Goal: Task Accomplishment & Management: Use online tool/utility

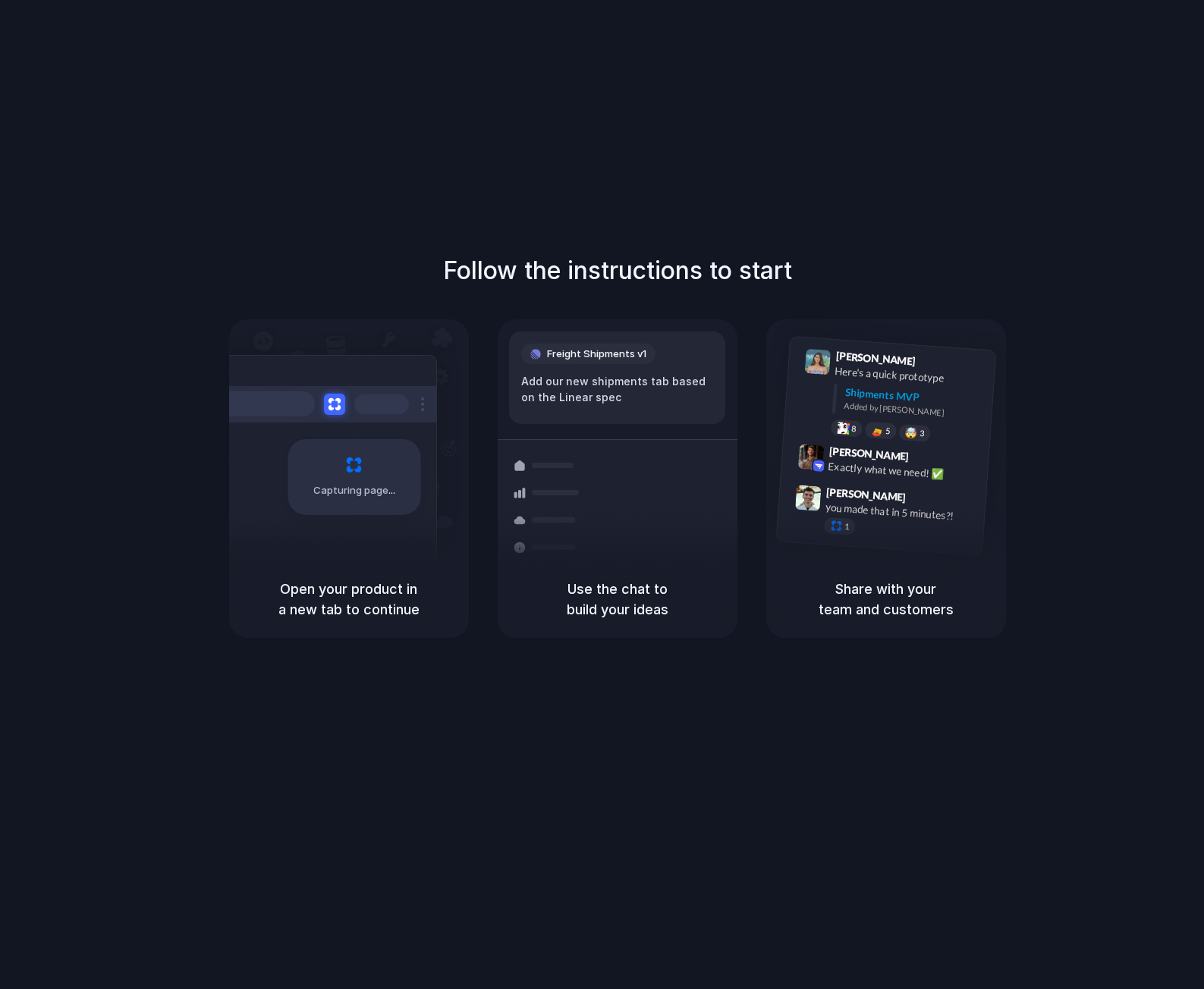
click at [568, 152] on div "Follow the instructions to start Capturing page Open your product in a new tab …" at bounding box center [617, 509] width 1235 height 1020
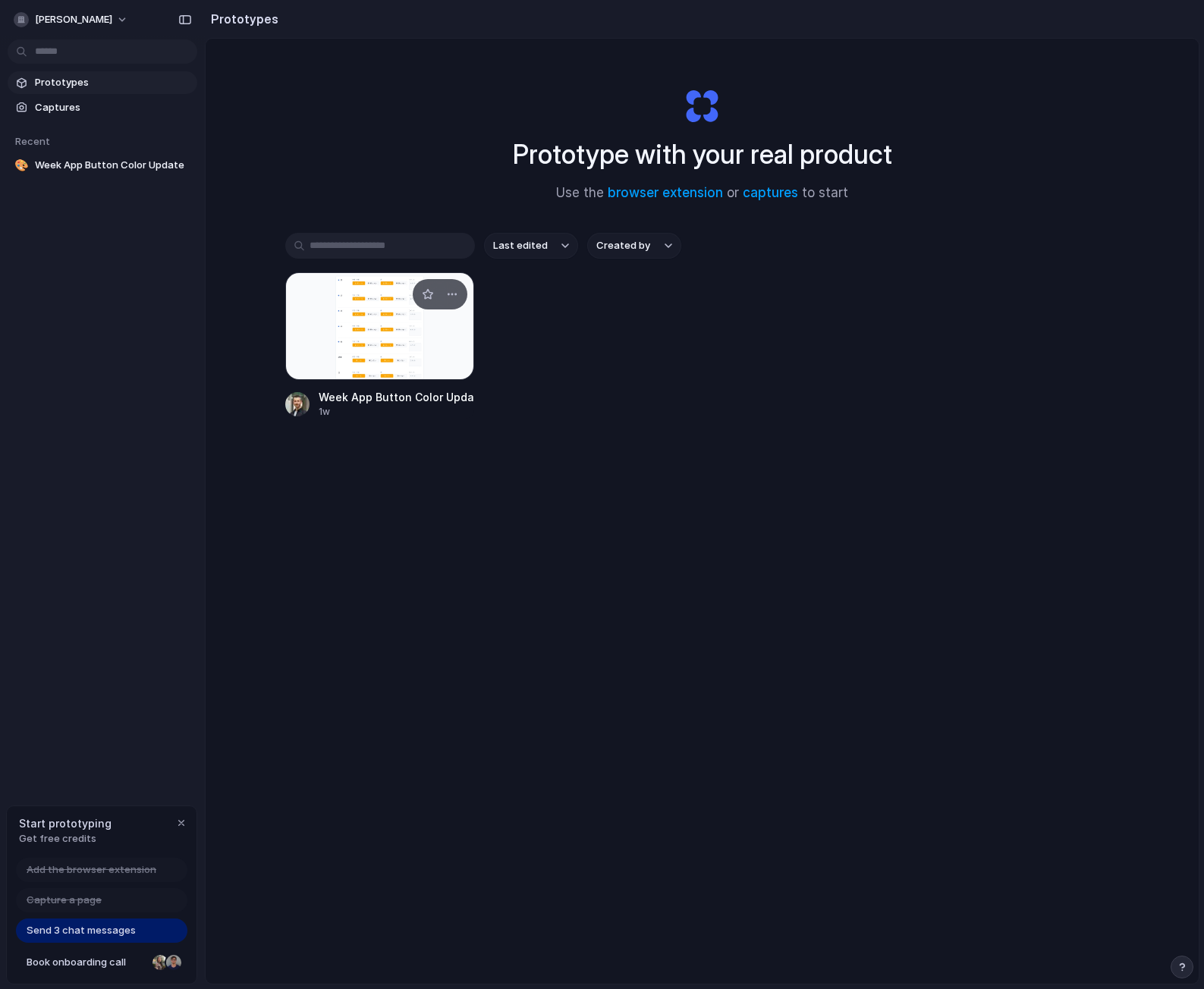
click at [338, 354] on div at bounding box center [380, 326] width 189 height 108
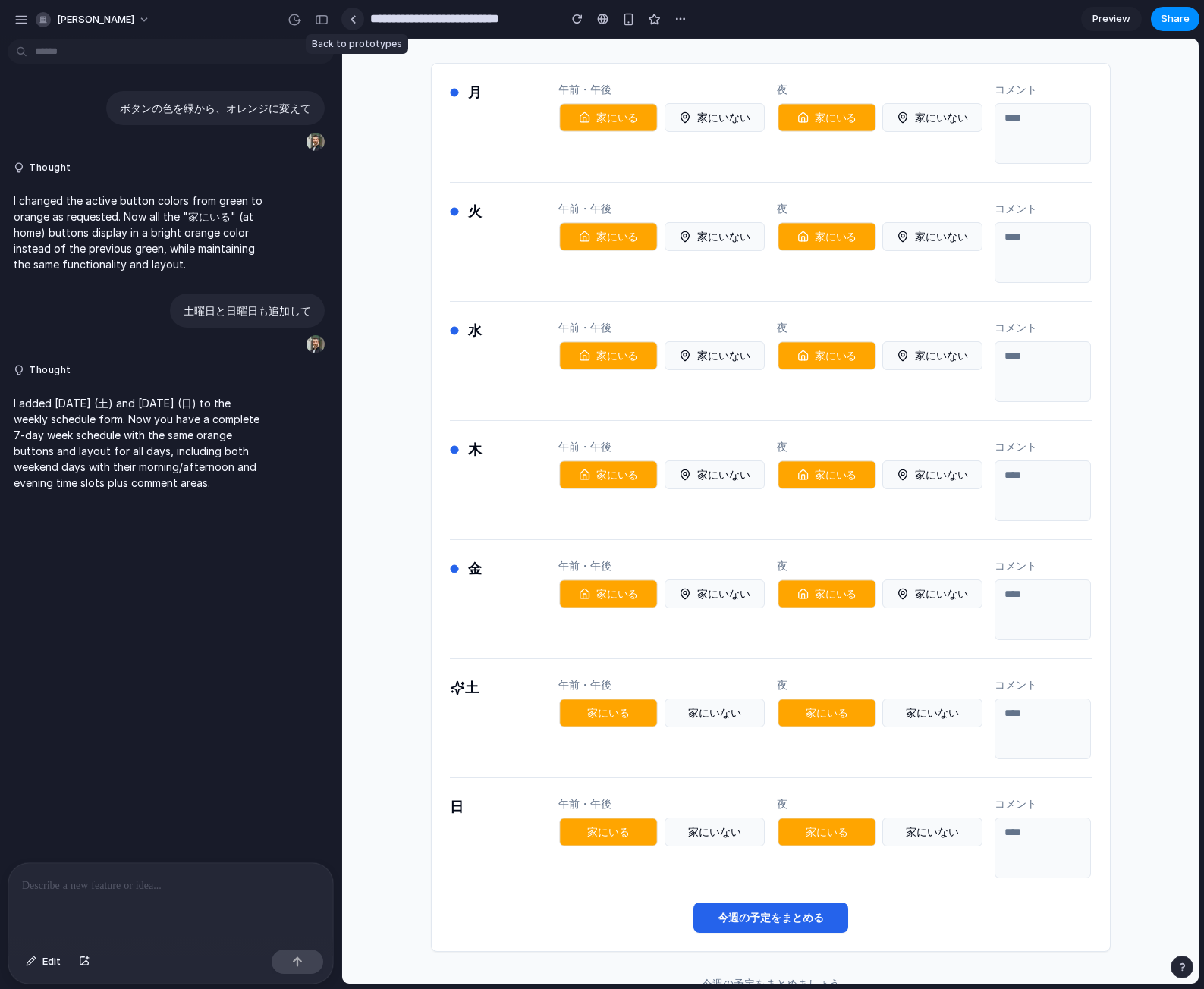
click at [351, 22] on div at bounding box center [352, 19] width 7 height 8
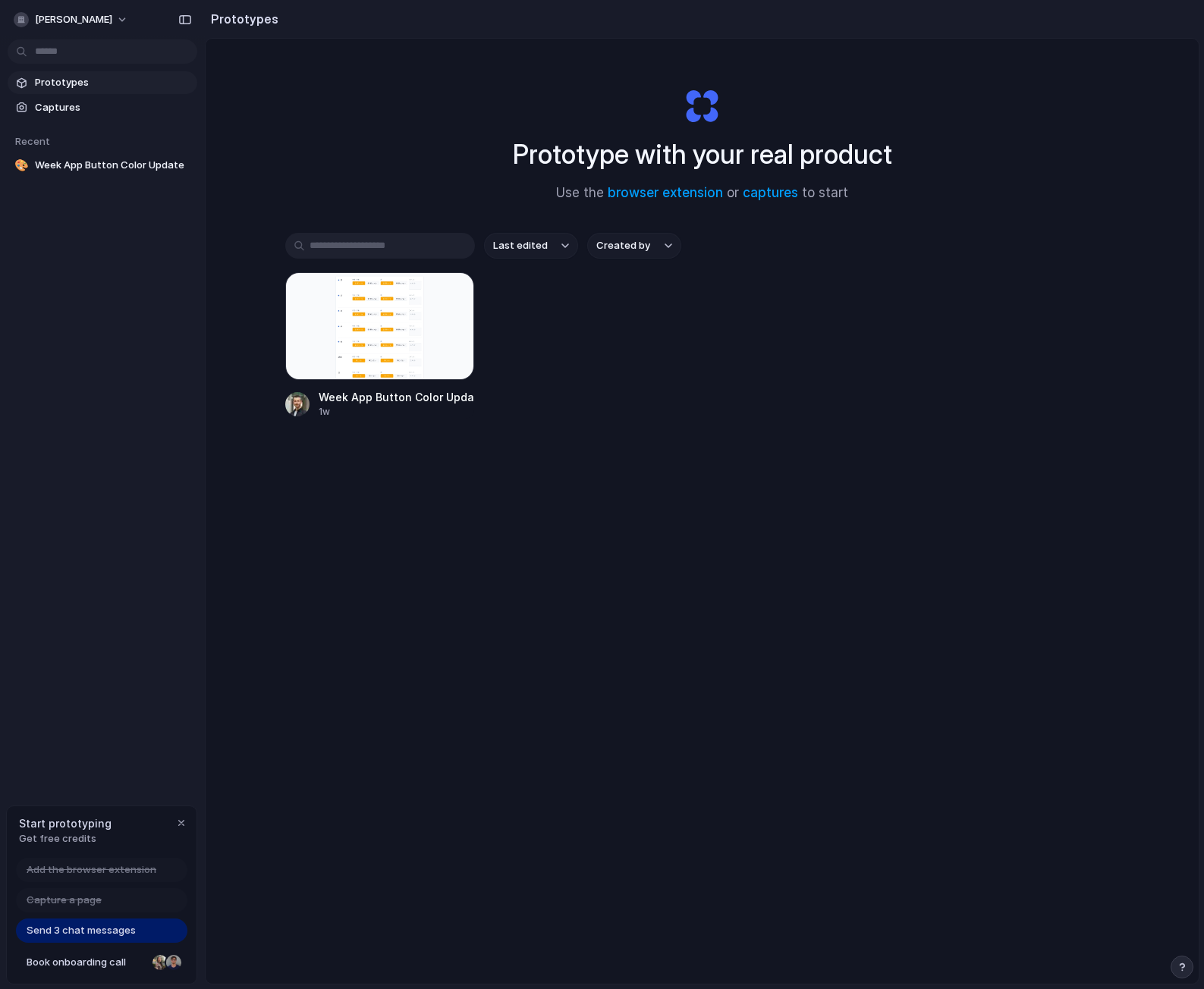
click at [338, 654] on div "Prototype with your real product Use the browser extension or captures to start…" at bounding box center [702, 551] width 993 height 1026
click at [535, 664] on div "Prototype with your real product Use the browser extension or captures to start…" at bounding box center [702, 551] width 993 height 1026
click at [776, 194] on link "captures" at bounding box center [771, 192] width 55 height 15
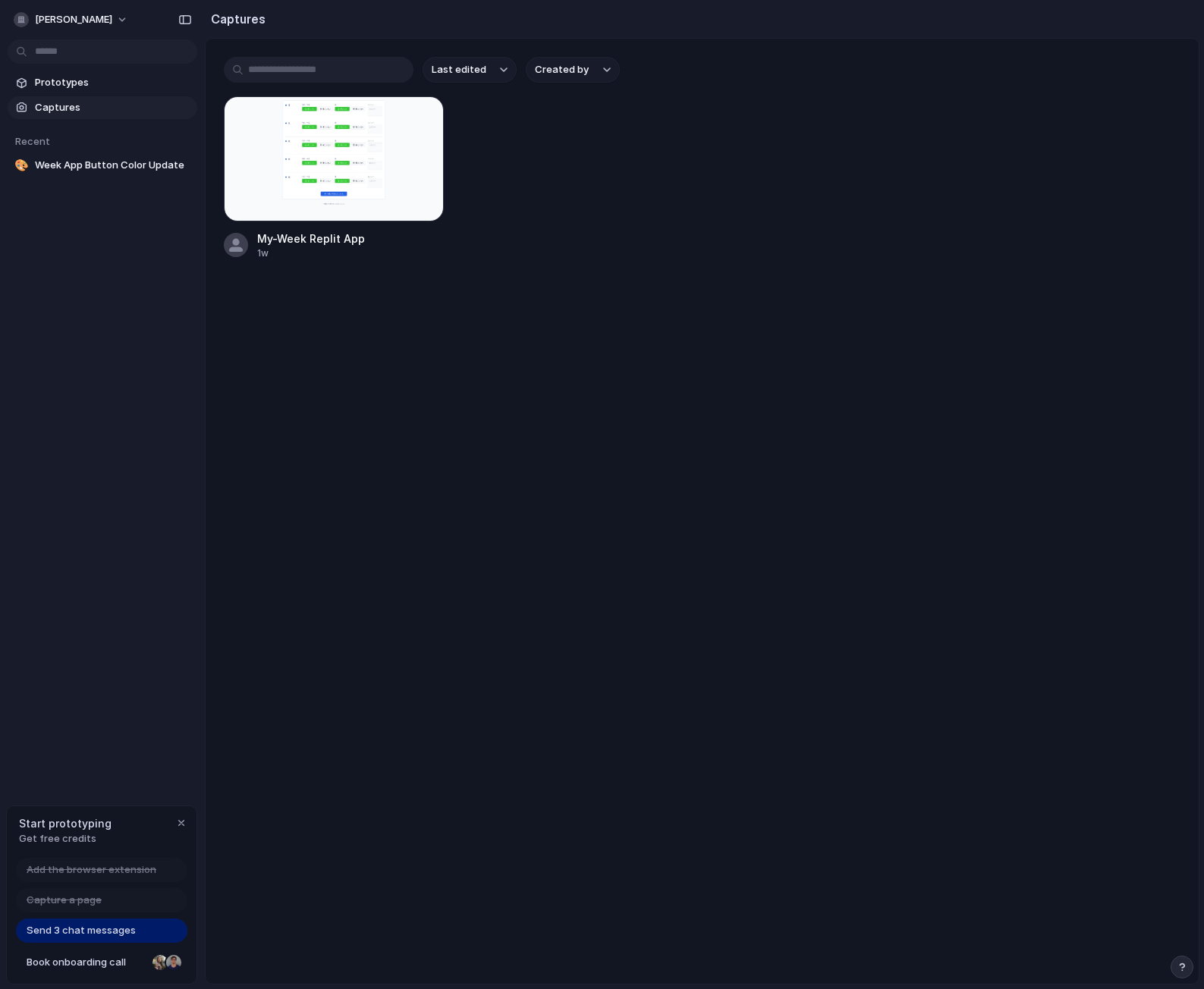
click at [60, 112] on span "Captures" at bounding box center [113, 107] width 156 height 15
click at [180, 825] on div "button" at bounding box center [182, 823] width 12 height 12
click at [121, 19] on button "[PERSON_NAME]" at bounding box center [72, 20] width 128 height 25
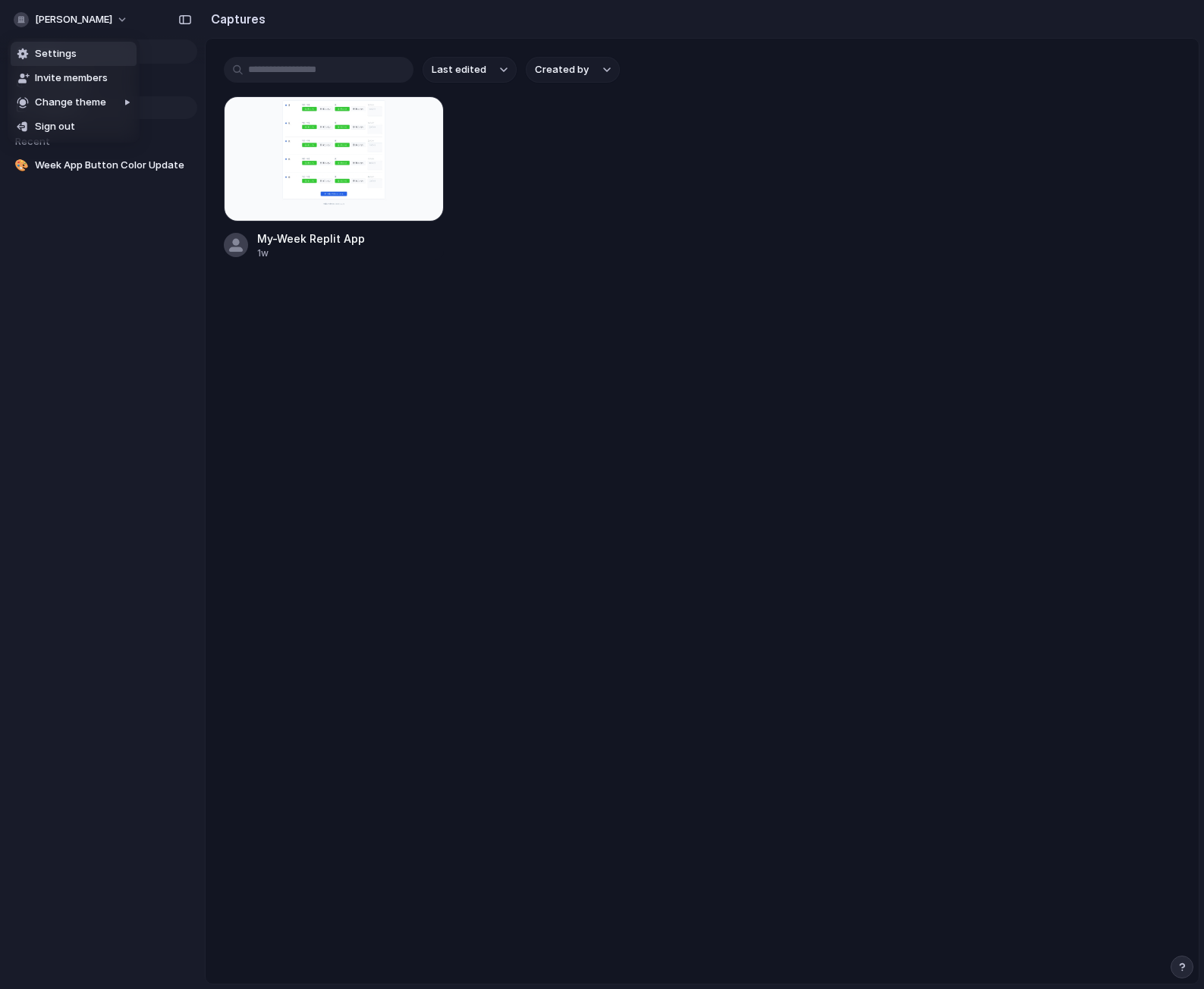
click at [210, 338] on div "Settings Invite members Change theme Sign out" at bounding box center [602, 494] width 1204 height 989
drag, startPoint x: 668, startPoint y: 149, endPoint x: 556, endPoint y: 171, distance: 114.1
click at [556, 171] on div "My-Week Replit App 1w" at bounding box center [702, 179] width 956 height 164
click at [79, 87] on span "Prototypes" at bounding box center [113, 82] width 156 height 15
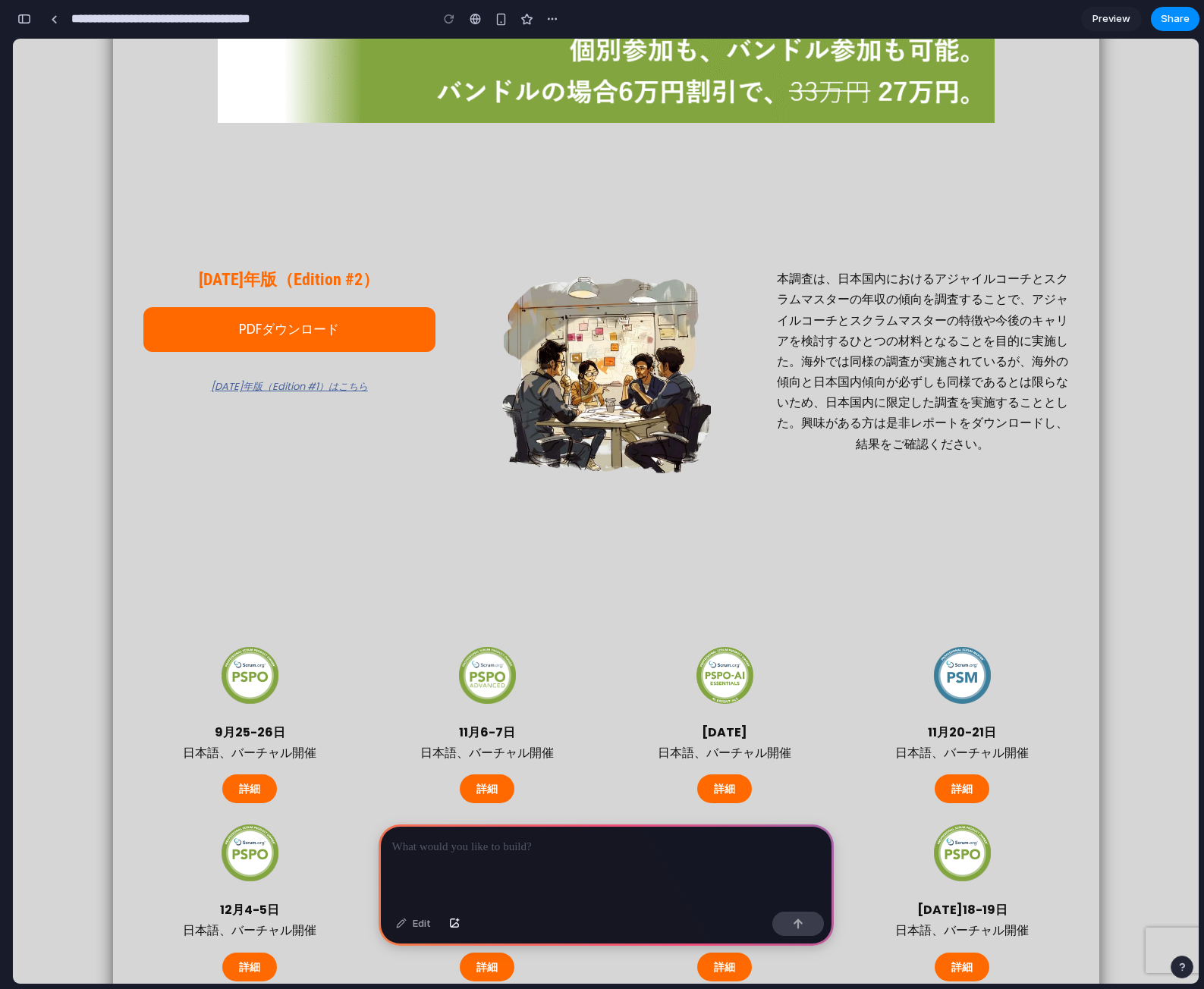
scroll to position [1669, 0]
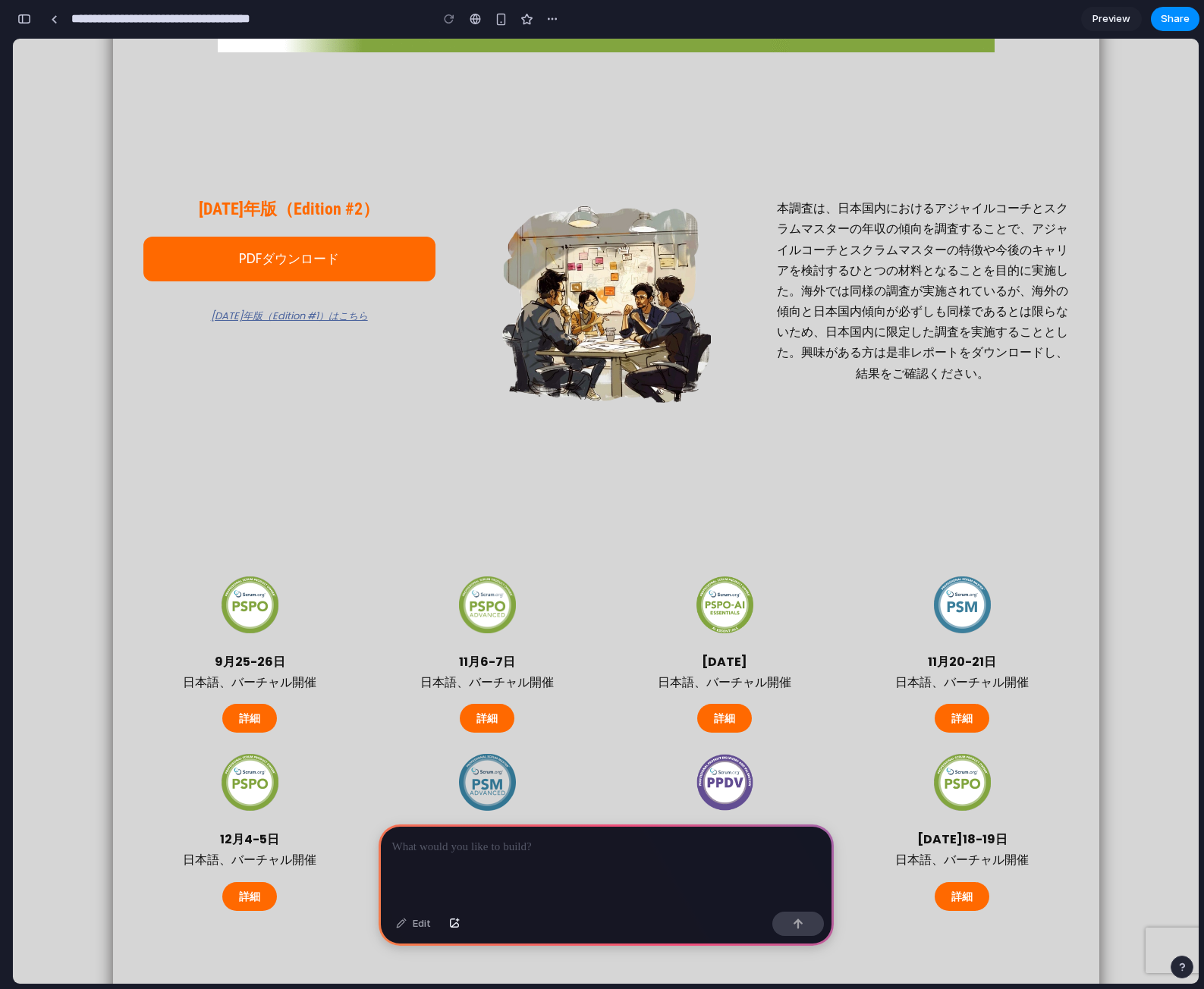
click at [509, 845] on p at bounding box center [606, 847] width 428 height 18
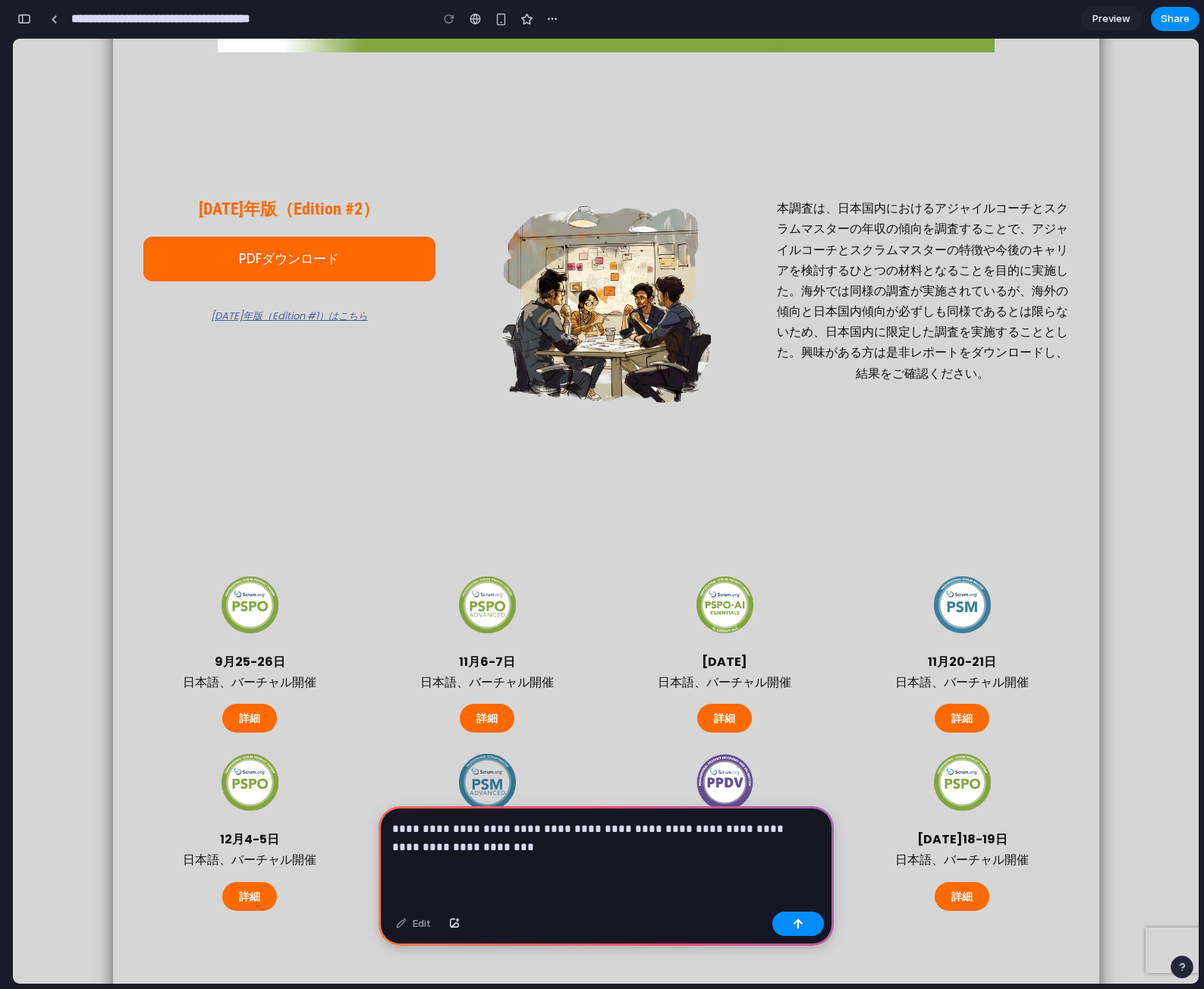
click at [519, 840] on p "**********" at bounding box center [602, 838] width 421 height 37
click at [792, 918] on button "button" at bounding box center [798, 924] width 51 height 25
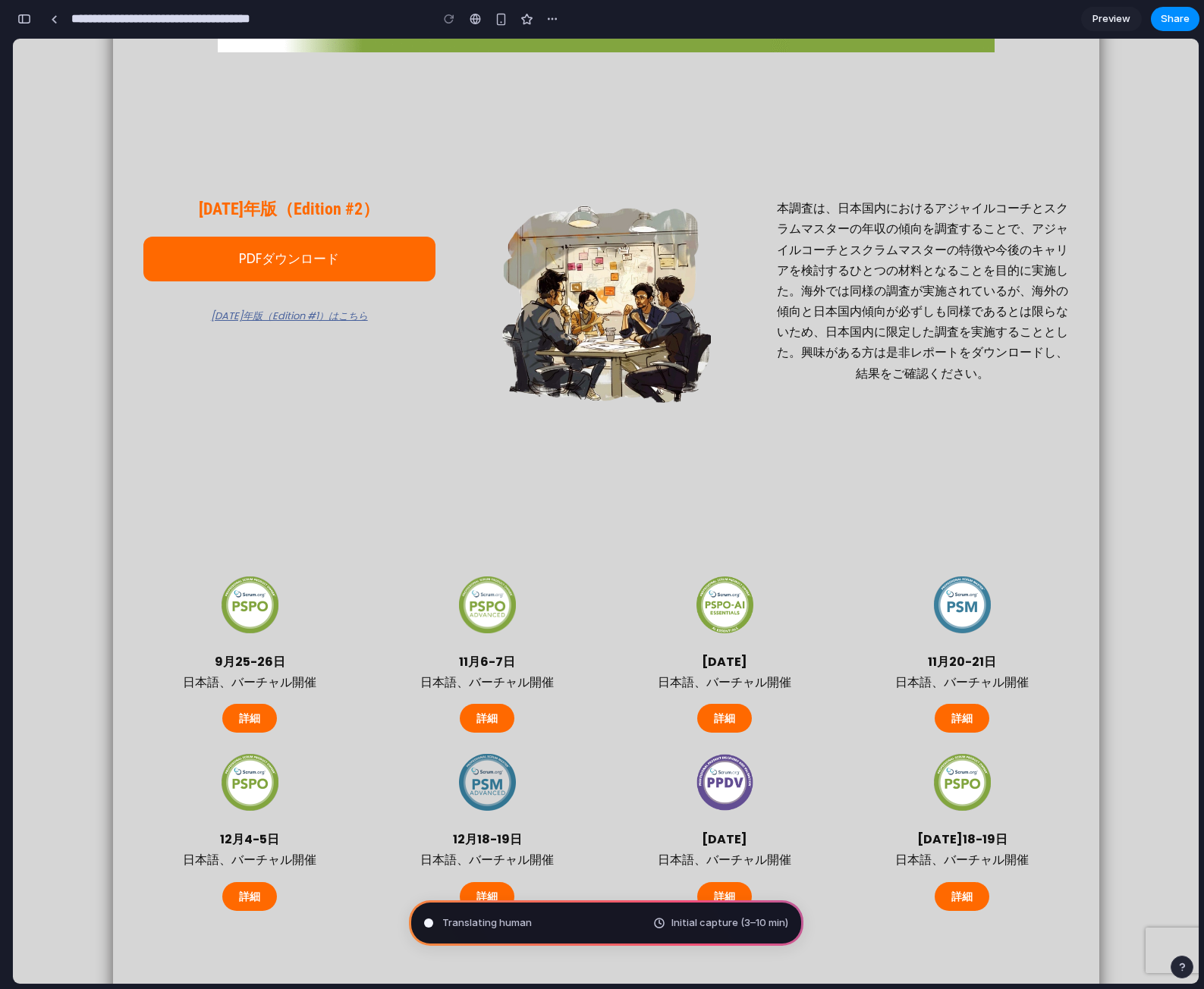
type input "**********"
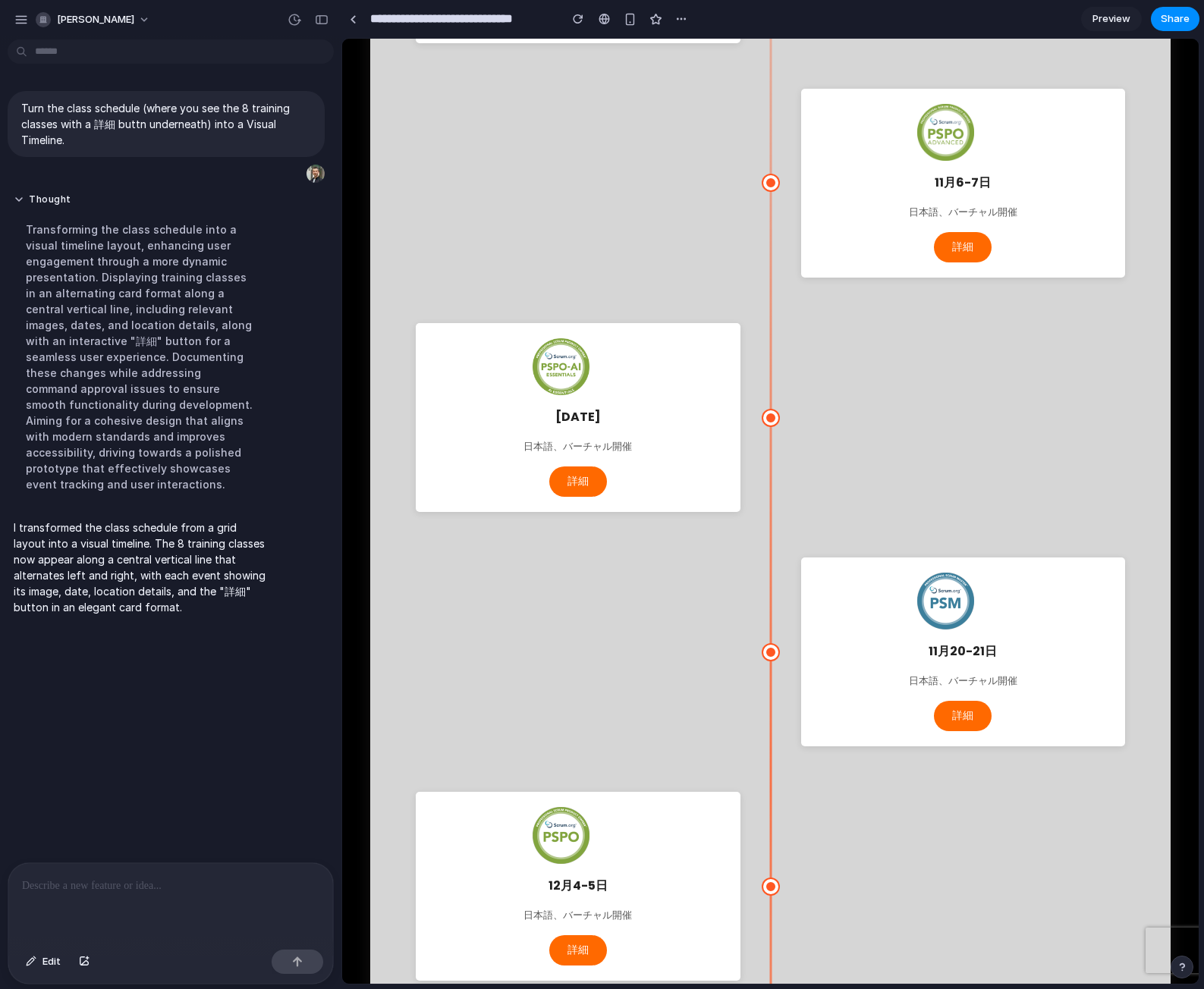
scroll to position [2276, 0]
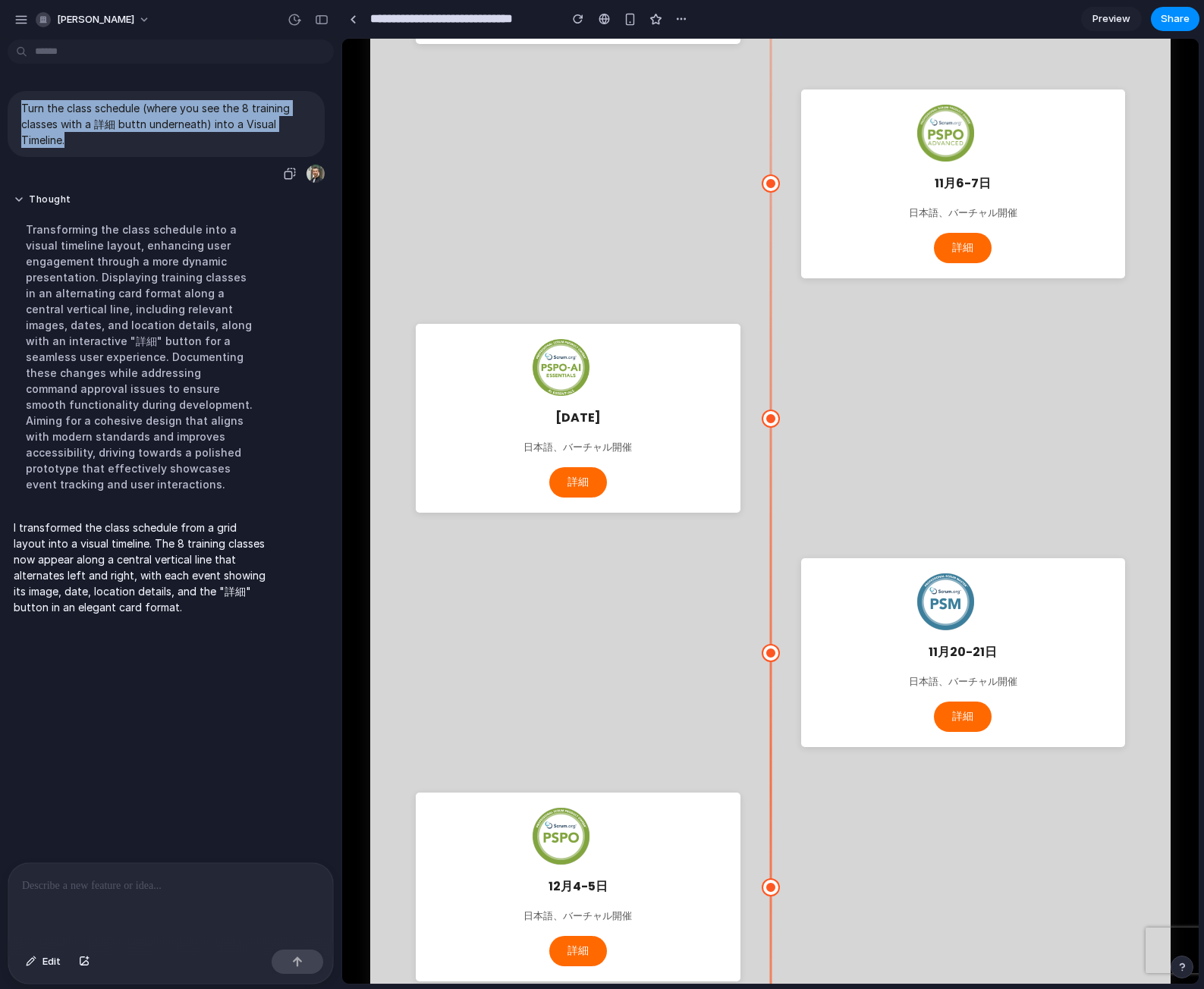
drag, startPoint x: 24, startPoint y: 104, endPoint x: 103, endPoint y: 139, distance: 86.4
click at [103, 139] on p "Turn the class schedule (where you see the 8 training classes with a 詳細 buttn u…" at bounding box center [167, 123] width 290 height 47
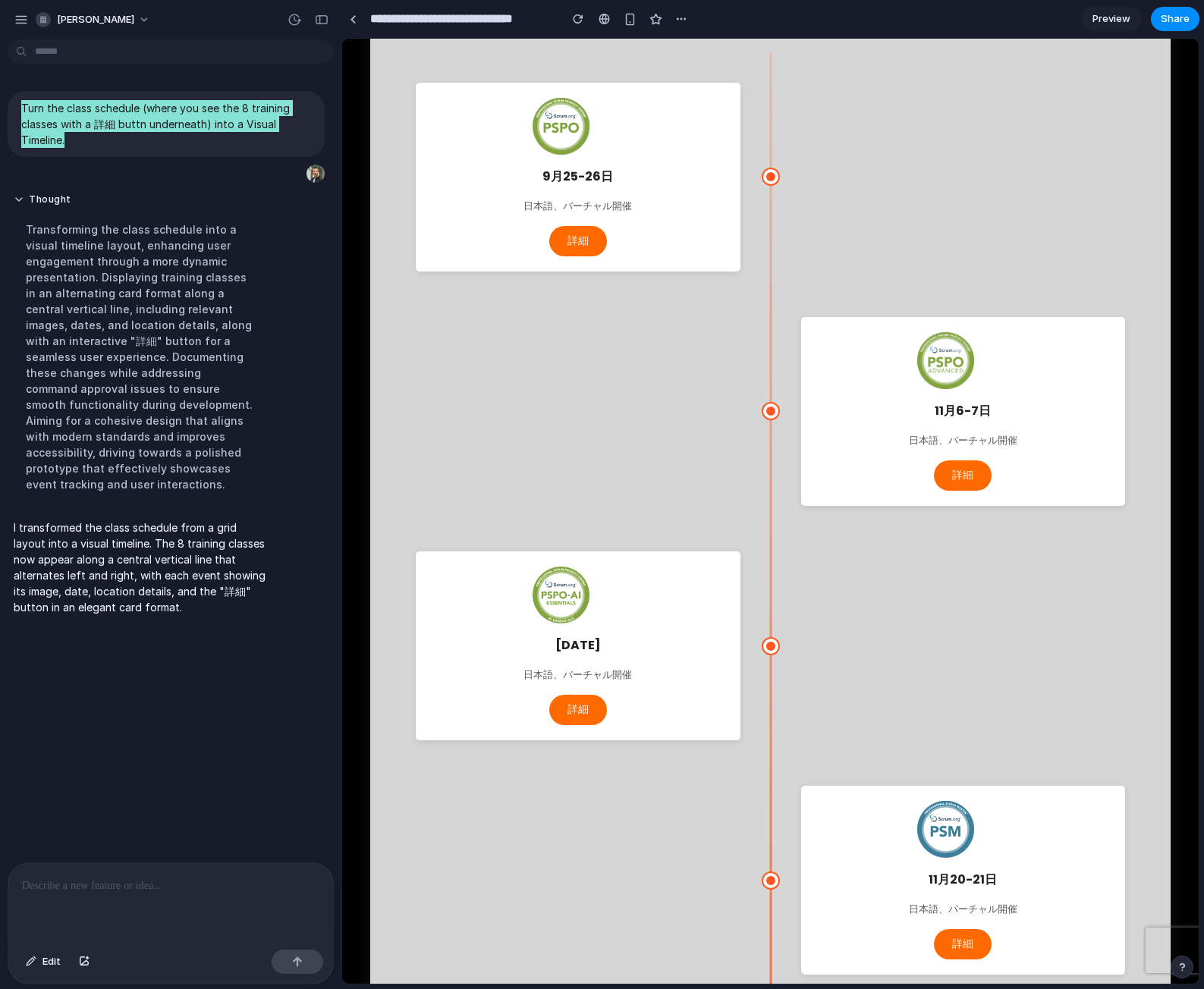
click at [848, 558] on div "11月14日 日本語、バーチャル開催 詳細" at bounding box center [770, 646] width 710 height 189
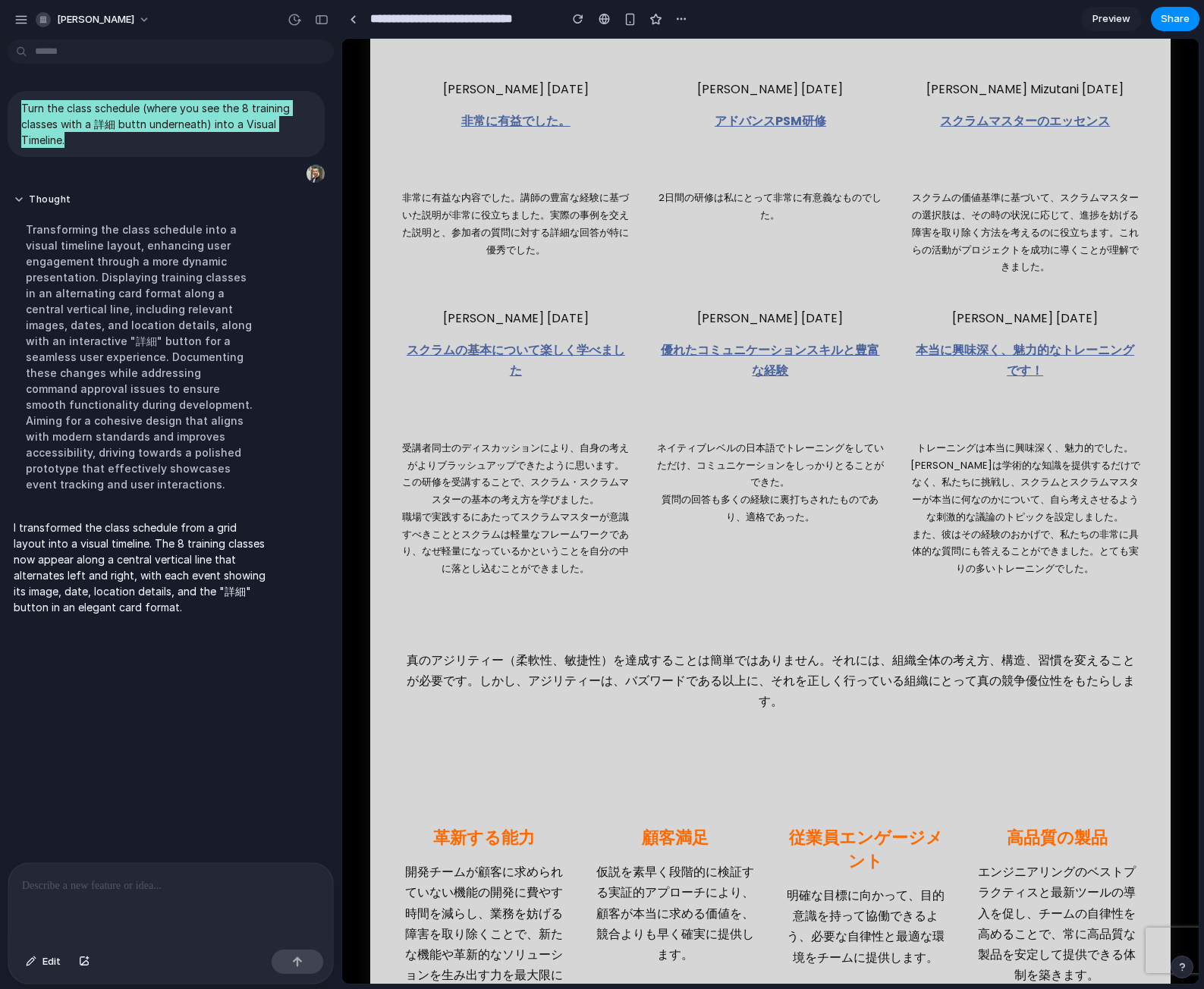
scroll to position [5691, 0]
